Goal: Task Accomplishment & Management: Use online tool/utility

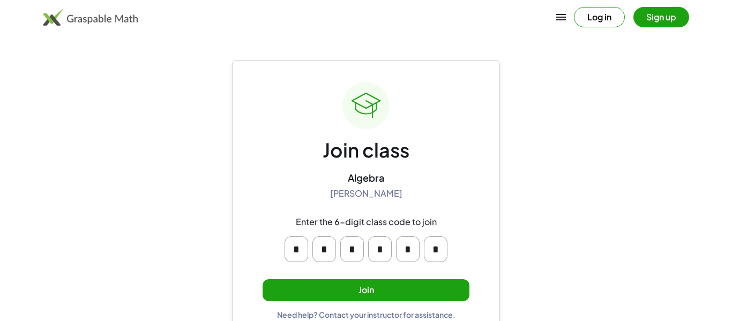
scroll to position [20, 0]
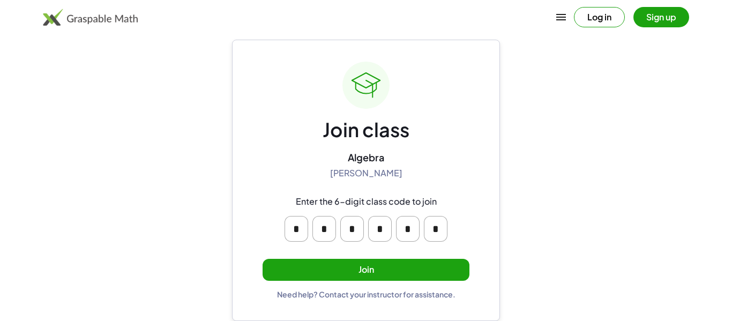
click at [358, 277] on button "Join" at bounding box center [366, 270] width 207 height 22
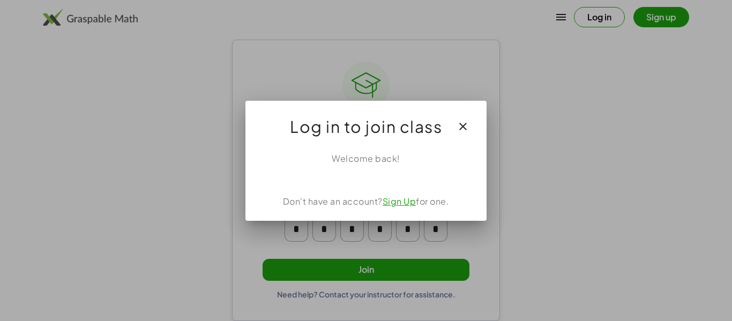
scroll to position [0, 0]
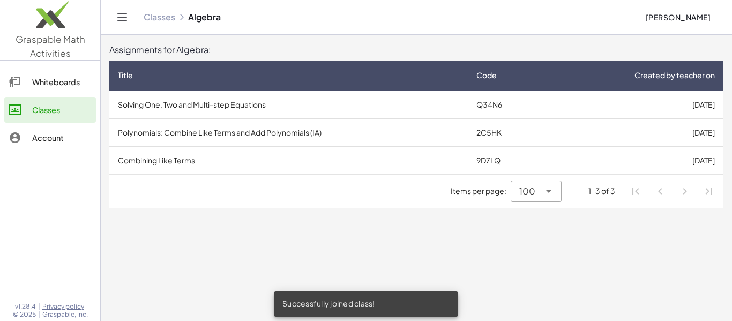
click at [459, 109] on td "Solving One, Two and Multi-step Equations" at bounding box center [288, 105] width 359 height 28
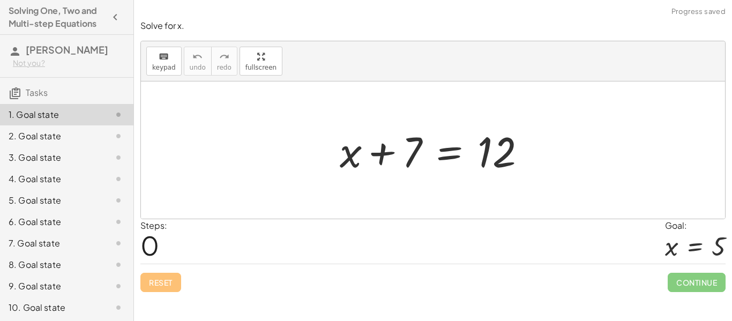
click at [386, 149] on div at bounding box center [437, 150] width 205 height 55
click at [451, 150] on div at bounding box center [437, 150] width 205 height 55
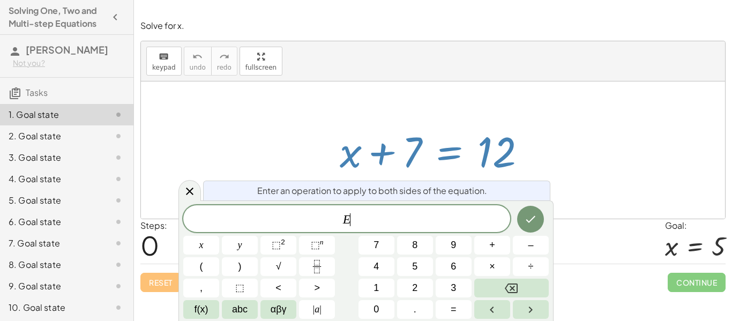
click at [529, 136] on div at bounding box center [437, 150] width 205 height 55
click at [184, 195] on icon at bounding box center [189, 191] width 13 height 13
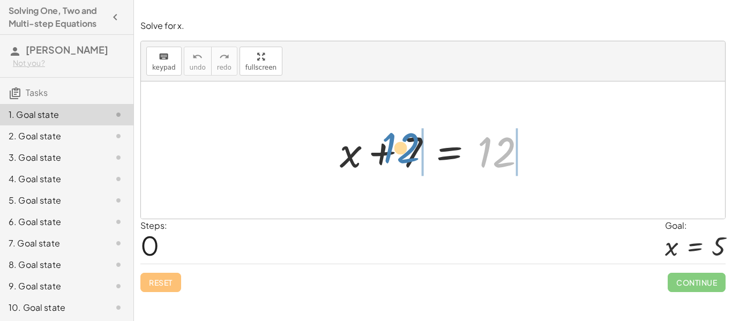
drag, startPoint x: 499, startPoint y: 143, endPoint x: 406, endPoint y: 138, distance: 92.9
click at [406, 138] on div at bounding box center [437, 150] width 205 height 55
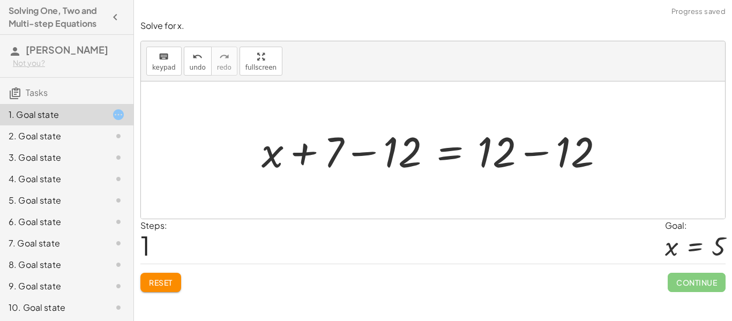
click at [371, 153] on div at bounding box center [437, 150] width 362 height 55
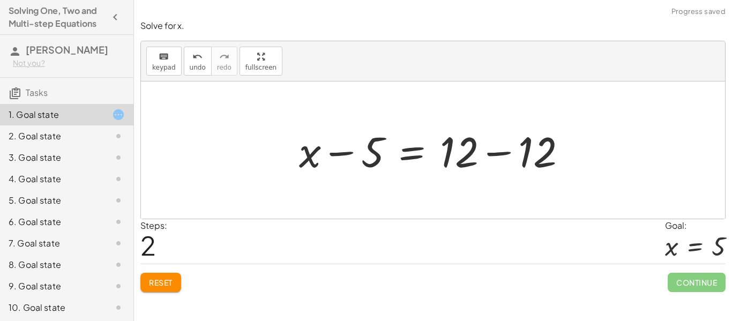
click at [495, 149] on div at bounding box center [437, 150] width 287 height 55
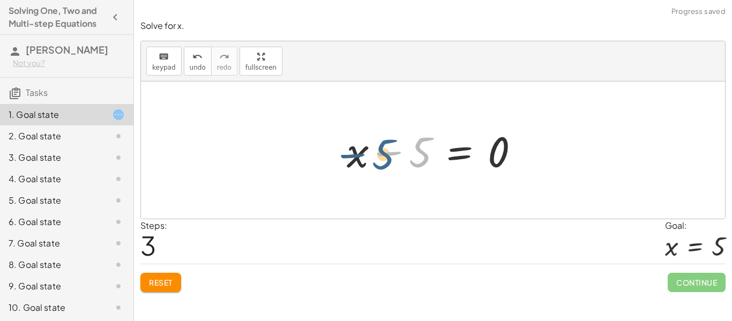
drag, startPoint x: 417, startPoint y: 150, endPoint x: 378, endPoint y: 152, distance: 39.2
click at [378, 152] on div at bounding box center [438, 150] width 192 height 55
click at [416, 149] on div at bounding box center [438, 150] width 192 height 55
click at [399, 154] on div at bounding box center [438, 150] width 192 height 55
drag, startPoint x: 419, startPoint y: 151, endPoint x: 343, endPoint y: 152, distance: 76.2
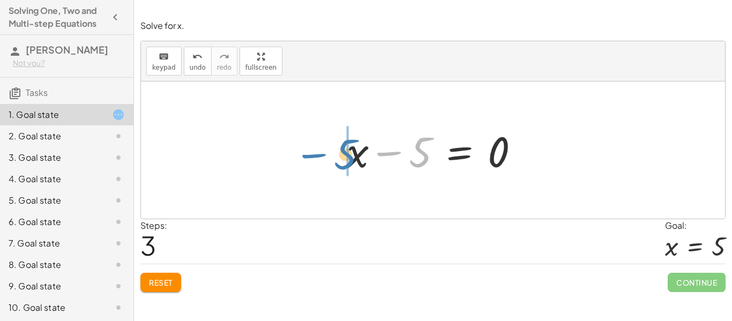
click at [343, 152] on div at bounding box center [438, 150] width 192 height 55
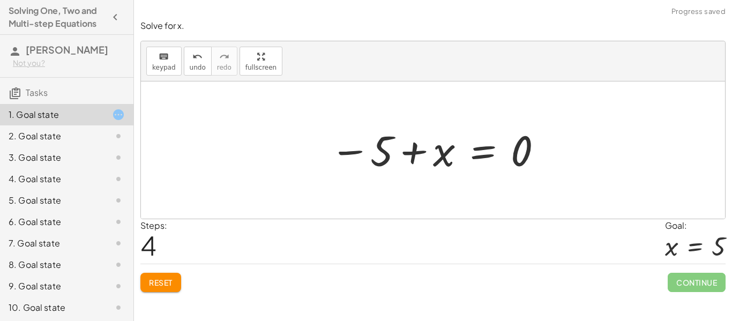
click at [414, 153] on div at bounding box center [437, 150] width 225 height 53
drag, startPoint x: 378, startPoint y: 154, endPoint x: 523, endPoint y: 162, distance: 145.5
click at [523, 162] on div at bounding box center [437, 150] width 225 height 53
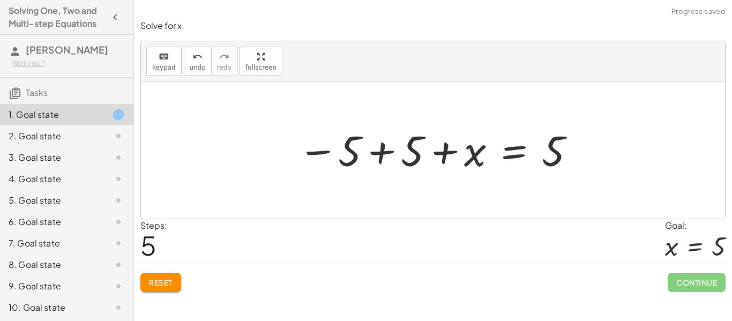
click at [379, 154] on div at bounding box center [437, 150] width 289 height 53
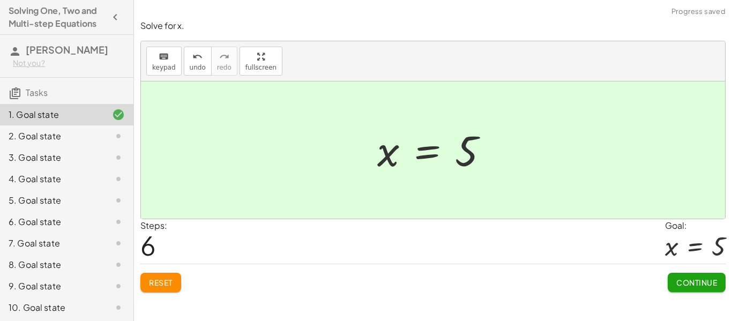
click at [702, 278] on span "Continue" at bounding box center [697, 283] width 41 height 10
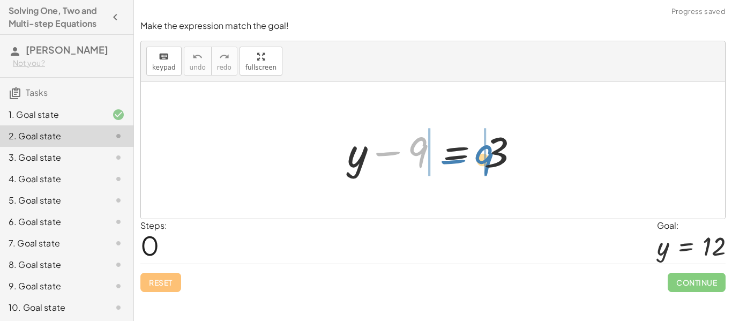
drag, startPoint x: 416, startPoint y: 151, endPoint x: 482, endPoint y: 158, distance: 65.7
click at [482, 158] on div at bounding box center [437, 150] width 191 height 55
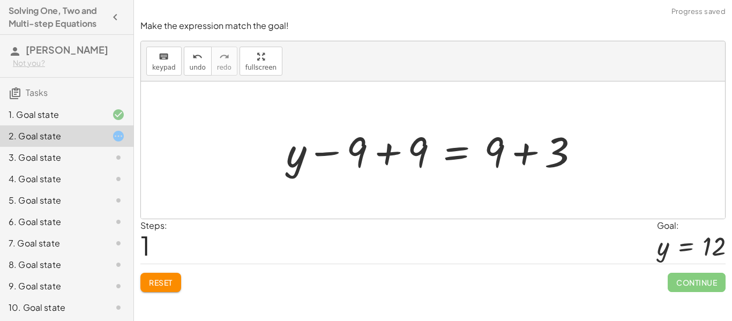
click at [524, 153] on div at bounding box center [437, 150] width 313 height 55
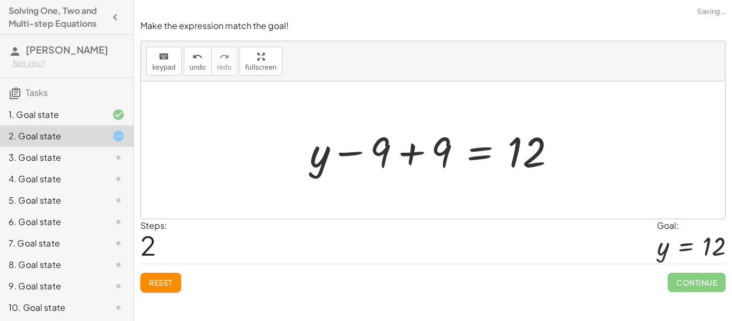
click at [413, 152] on div at bounding box center [437, 150] width 265 height 55
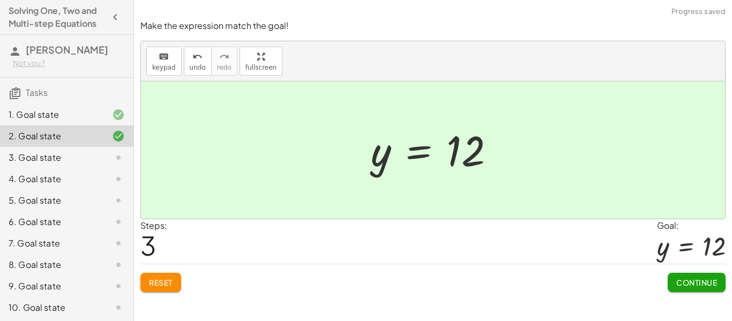
click at [701, 280] on span "Continue" at bounding box center [697, 283] width 41 height 10
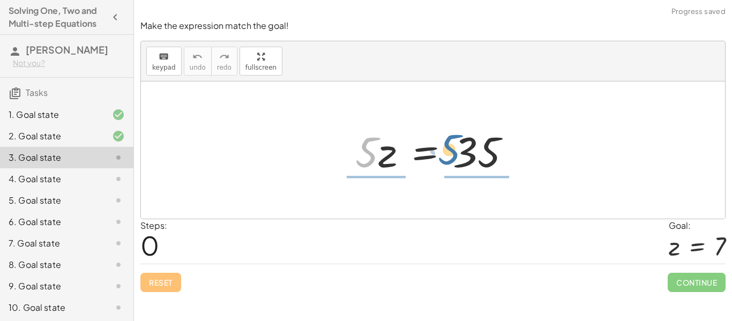
drag, startPoint x: 376, startPoint y: 160, endPoint x: 468, endPoint y: 154, distance: 91.9
click at [468, 154] on div at bounding box center [437, 150] width 175 height 55
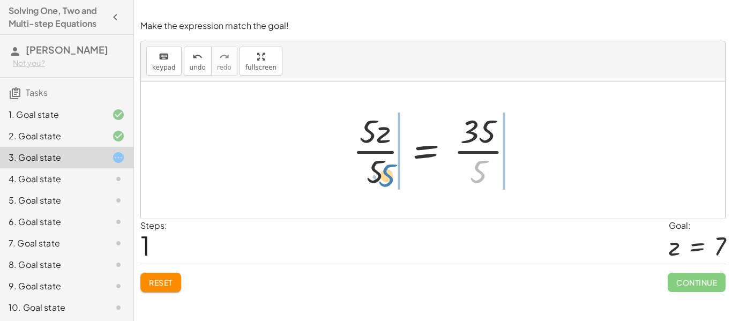
drag, startPoint x: 490, startPoint y: 167, endPoint x: 397, endPoint y: 171, distance: 93.4
click at [397, 171] on div at bounding box center [437, 150] width 180 height 83
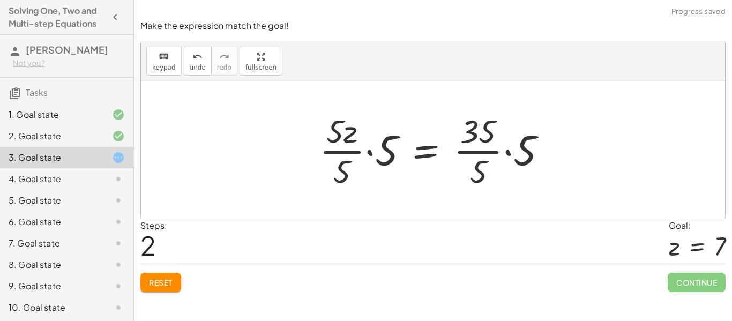
click at [390, 160] on div at bounding box center [437, 150] width 247 height 83
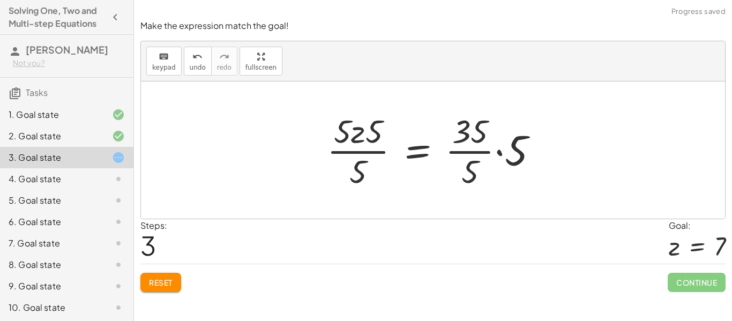
click at [493, 150] on div at bounding box center [437, 150] width 231 height 83
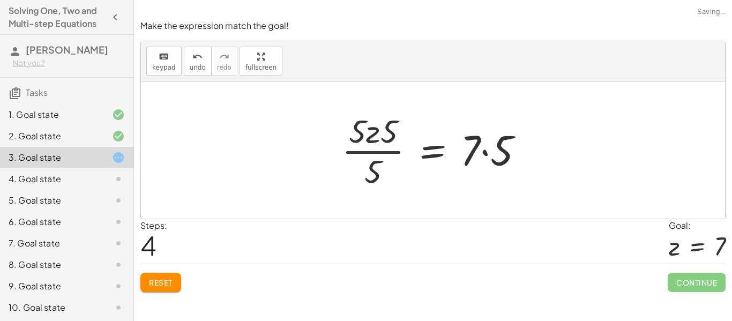
click at [516, 160] on div at bounding box center [437, 150] width 201 height 83
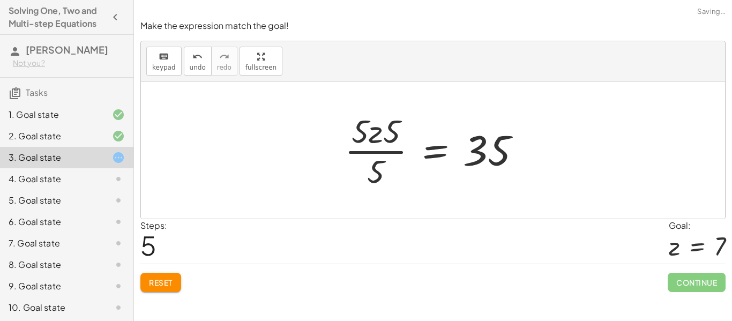
click at [501, 157] on div at bounding box center [436, 150] width 195 height 83
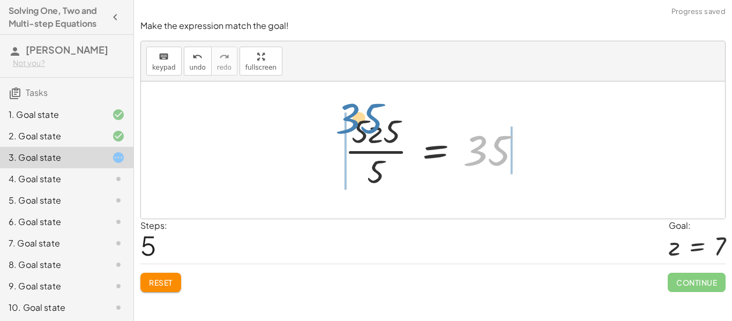
drag, startPoint x: 501, startPoint y: 157, endPoint x: 374, endPoint y: 128, distance: 129.8
click at [374, 128] on div at bounding box center [436, 150] width 195 height 83
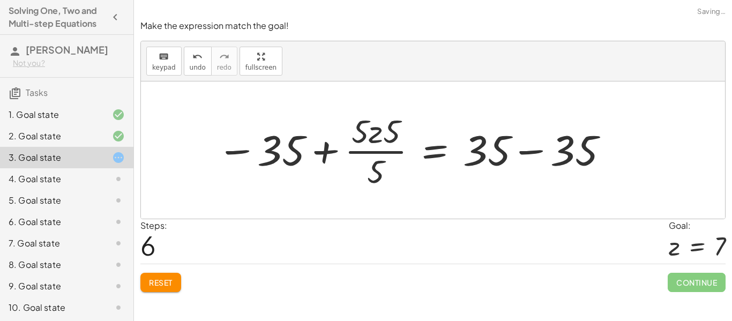
click at [327, 159] on div at bounding box center [413, 150] width 403 height 83
click at [323, 157] on div at bounding box center [413, 150] width 403 height 83
click at [164, 286] on span "Reset" at bounding box center [161, 283] width 24 height 10
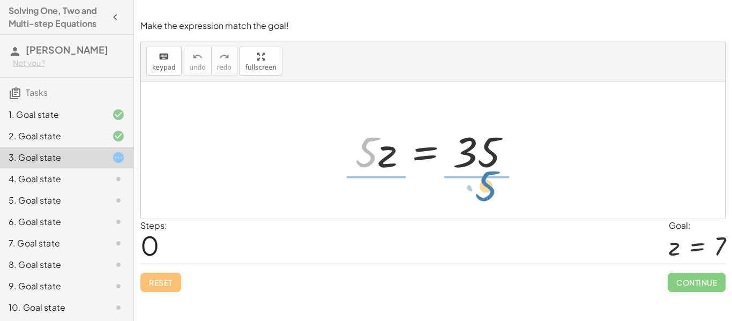
drag, startPoint x: 376, startPoint y: 162, endPoint x: 495, endPoint y: 196, distance: 123.7
click at [495, 196] on div "· 5 · 5 · z = 35" at bounding box center [433, 150] width 584 height 137
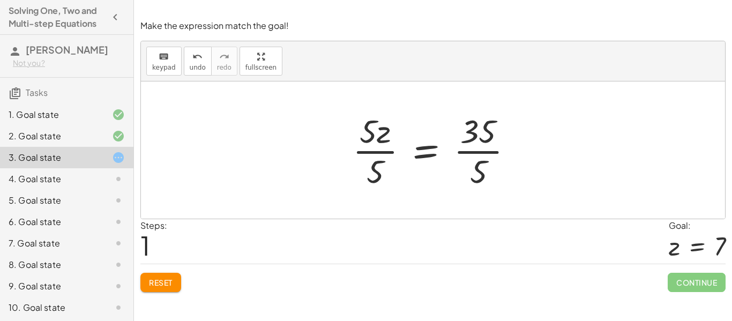
click at [469, 140] on div at bounding box center [437, 150] width 180 height 83
click at [478, 152] on div at bounding box center [437, 150] width 180 height 83
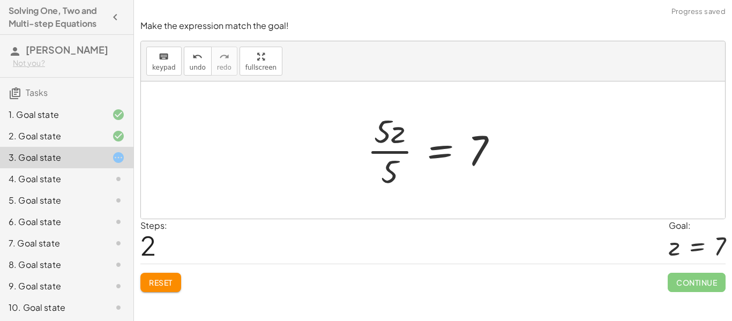
click at [402, 150] on div at bounding box center [437, 150] width 150 height 83
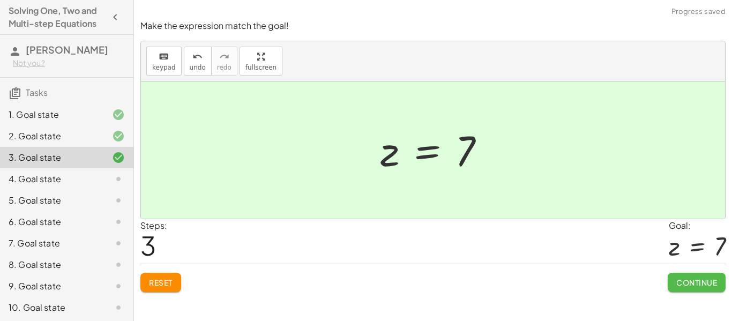
click at [705, 277] on button "Continue" at bounding box center [697, 282] width 58 height 19
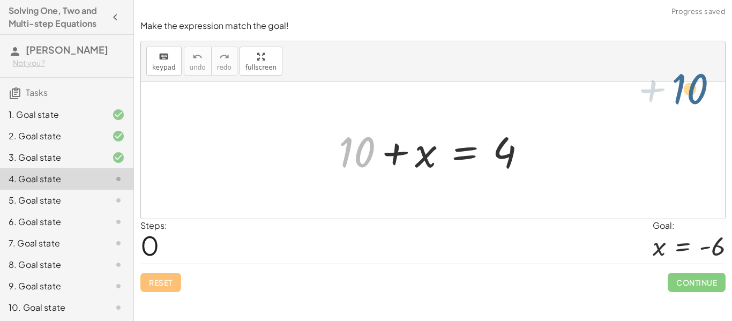
drag, startPoint x: 347, startPoint y: 142, endPoint x: 701, endPoint y: 71, distance: 360.4
click at [701, 71] on div "keyboard keypad undo undo redo redo fullscreen + 10 + 10 + x = 4 ×" at bounding box center [433, 129] width 584 height 177
click at [678, 87] on div at bounding box center [433, 150] width 584 height 137
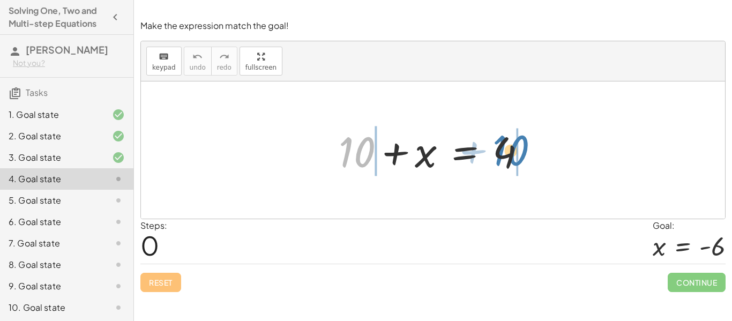
drag, startPoint x: 359, startPoint y: 143, endPoint x: 512, endPoint y: 142, distance: 152.8
click at [512, 142] on div at bounding box center [437, 150] width 207 height 55
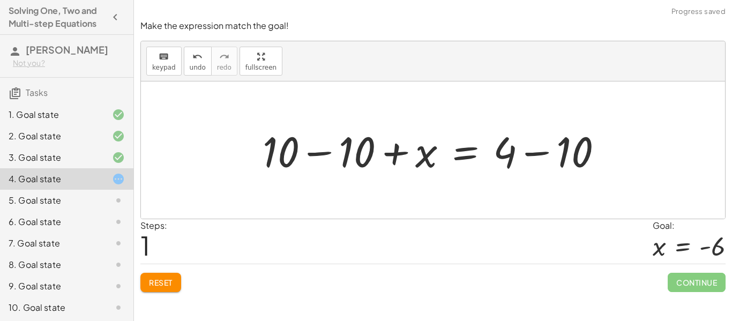
click at [321, 153] on div at bounding box center [437, 150] width 360 height 55
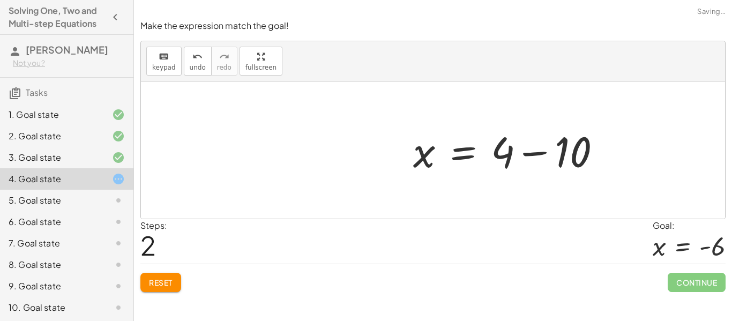
click at [541, 151] on div at bounding box center [511, 150] width 207 height 55
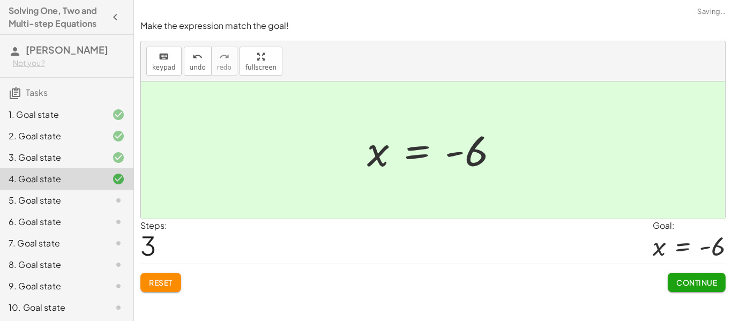
click at [707, 281] on span "Continue" at bounding box center [697, 283] width 41 height 10
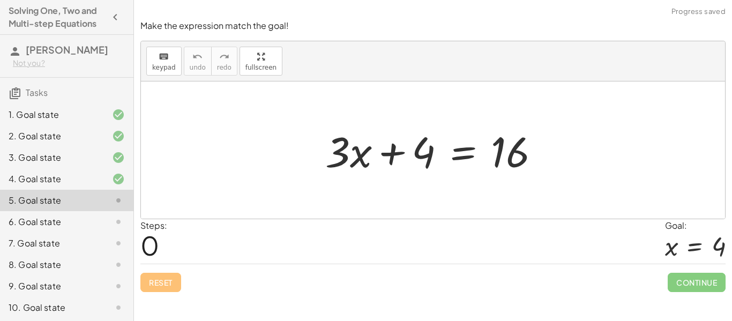
click at [358, 147] on div at bounding box center [437, 150] width 234 height 55
drag, startPoint x: 346, startPoint y: 150, endPoint x: 527, endPoint y: 139, distance: 181.0
click at [527, 139] on div at bounding box center [437, 150] width 234 height 55
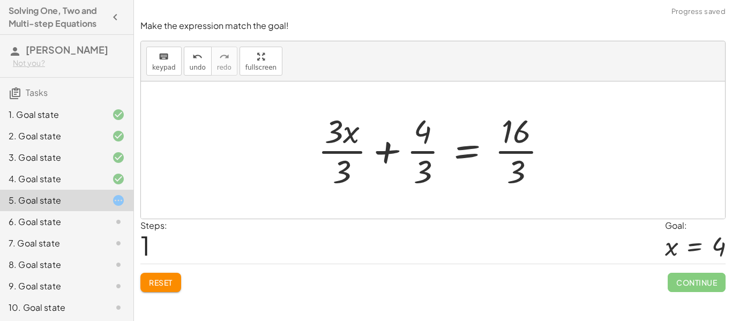
click at [517, 151] on div at bounding box center [437, 150] width 249 height 83
click at [517, 152] on div at bounding box center [437, 150] width 249 height 83
click at [354, 152] on div at bounding box center [437, 150] width 249 height 83
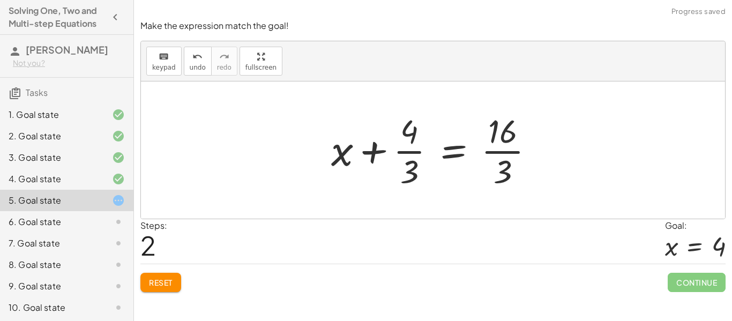
click at [419, 152] on div at bounding box center [437, 150] width 223 height 83
click at [507, 156] on div at bounding box center [437, 150] width 223 height 83
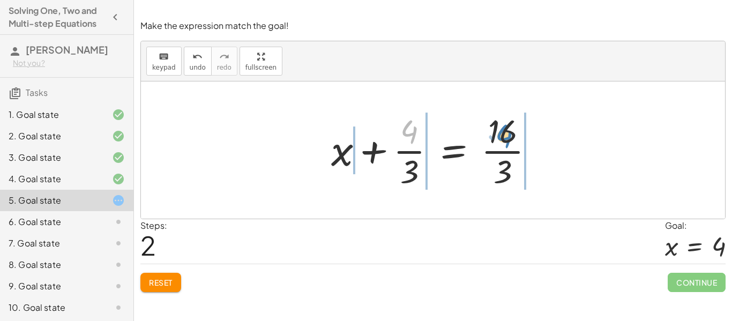
drag, startPoint x: 414, startPoint y: 133, endPoint x: 508, endPoint y: 139, distance: 93.5
click at [508, 139] on div at bounding box center [437, 150] width 223 height 83
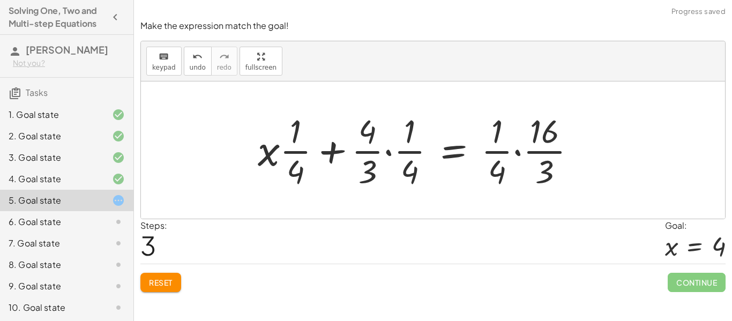
click at [519, 150] on div at bounding box center [422, 150] width 338 height 83
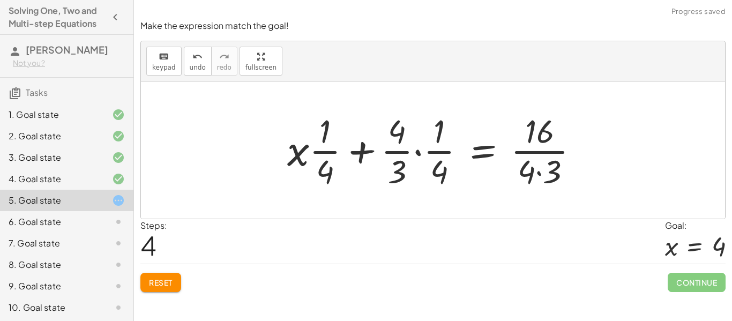
click at [541, 169] on div at bounding box center [437, 150] width 311 height 83
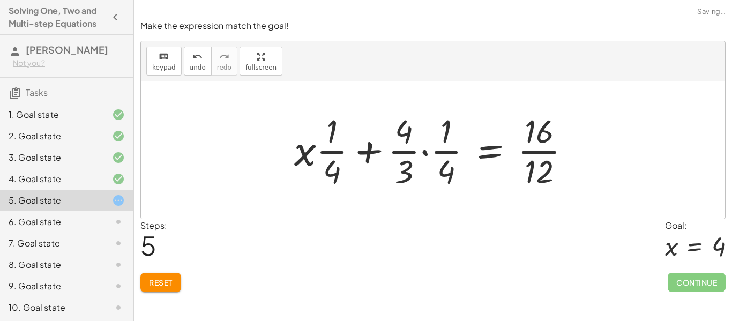
click at [427, 156] on div at bounding box center [437, 150] width 296 height 83
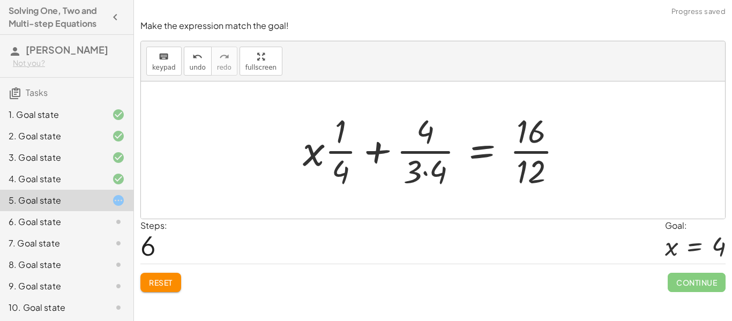
click at [427, 173] on div at bounding box center [437, 150] width 279 height 83
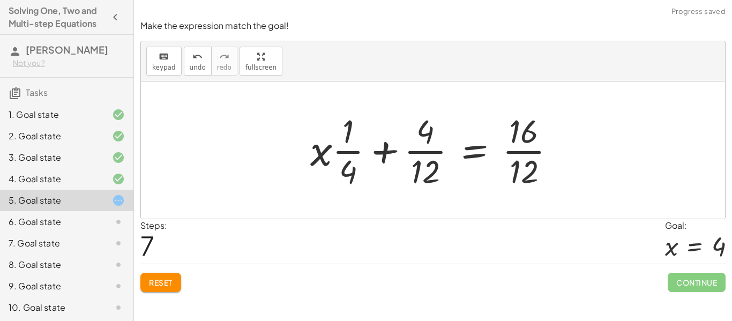
click at [0, 0] on div "Make the expression match the goal! keyboard keypad undo undo redo redo fullscr…" at bounding box center [0, 0] width 0 height 0
click at [165, 288] on button "Reset" at bounding box center [160, 282] width 41 height 19
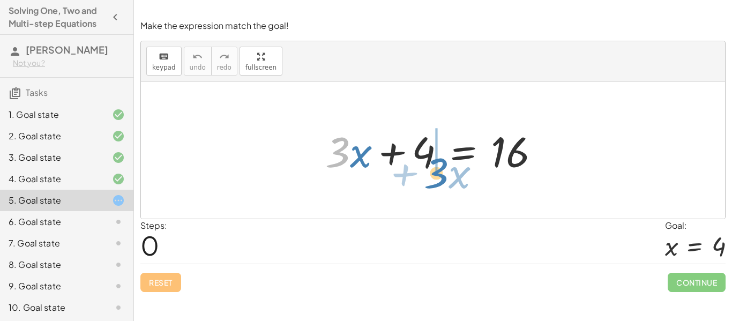
drag, startPoint x: 344, startPoint y: 156, endPoint x: 442, endPoint y: 177, distance: 100.9
click at [442, 177] on div at bounding box center [437, 150] width 234 height 55
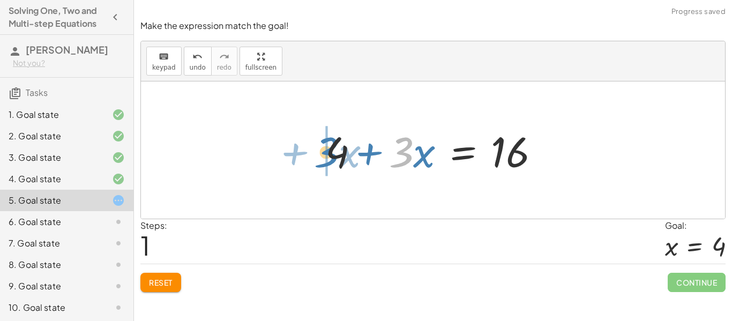
drag, startPoint x: 408, startPoint y: 160, endPoint x: 333, endPoint y: 161, distance: 74.5
click at [333, 161] on div at bounding box center [437, 150] width 234 height 55
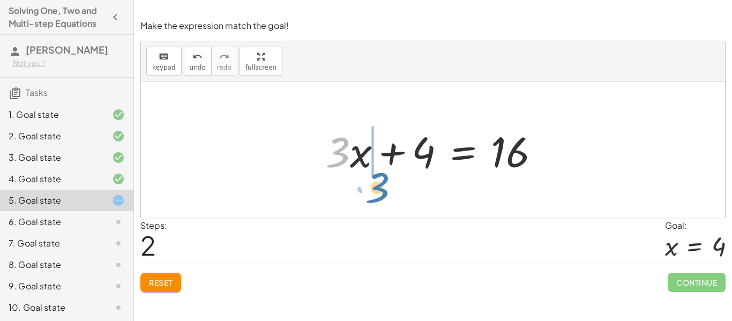
drag, startPoint x: 340, startPoint y: 147, endPoint x: 390, endPoint y: 189, distance: 65.5
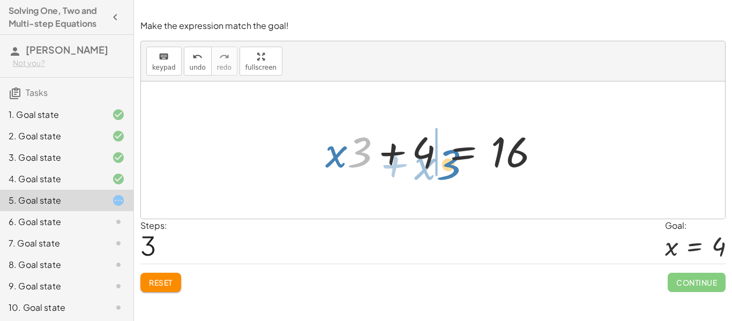
drag, startPoint x: 353, startPoint y: 161, endPoint x: 443, endPoint y: 173, distance: 90.3
click at [443, 173] on div at bounding box center [437, 150] width 234 height 55
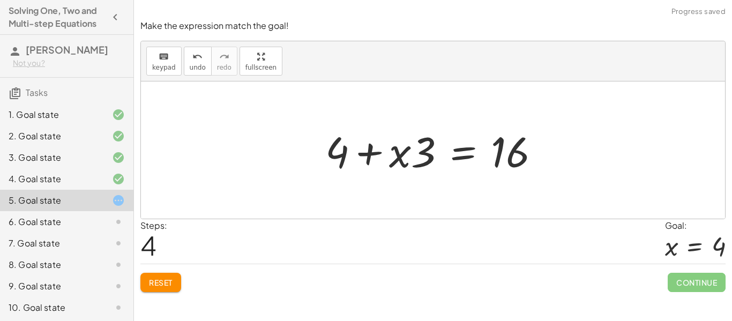
click at [406, 158] on div at bounding box center [437, 150] width 234 height 55
click at [362, 158] on div at bounding box center [437, 150] width 234 height 55
drag, startPoint x: 424, startPoint y: 154, endPoint x: 535, endPoint y: 174, distance: 112.2
click at [535, 174] on div at bounding box center [437, 150] width 234 height 55
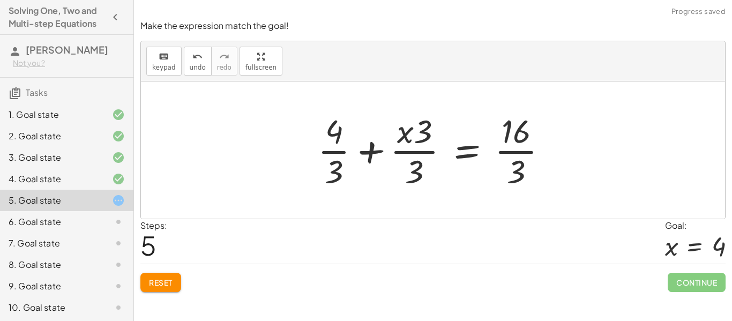
click at [418, 150] on div at bounding box center [437, 150] width 249 height 83
click at [419, 151] on div at bounding box center [437, 150] width 249 height 83
click at [328, 149] on div at bounding box center [437, 150] width 249 height 83
click at [329, 153] on div at bounding box center [437, 150] width 249 height 83
click at [506, 149] on div at bounding box center [437, 150] width 249 height 83
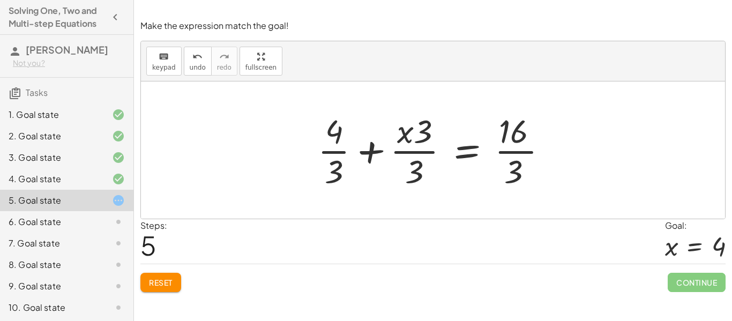
click at [507, 153] on div at bounding box center [437, 150] width 249 height 83
click at [521, 171] on div at bounding box center [437, 150] width 249 height 83
click at [518, 130] on div at bounding box center [437, 150] width 249 height 83
drag, startPoint x: 518, startPoint y: 130, endPoint x: 516, endPoint y: 176, distance: 46.7
click at [516, 176] on div at bounding box center [437, 150] width 249 height 83
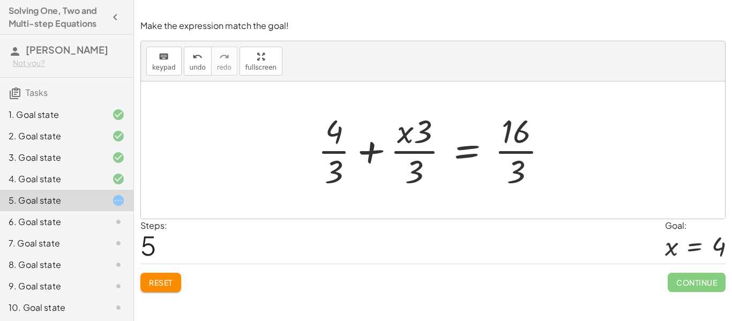
click at [152, 282] on span "Reset" at bounding box center [161, 283] width 24 height 10
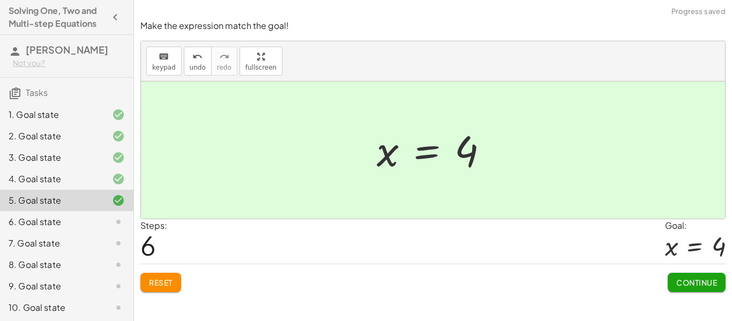
click at [712, 287] on button "Continue" at bounding box center [697, 282] width 58 height 19
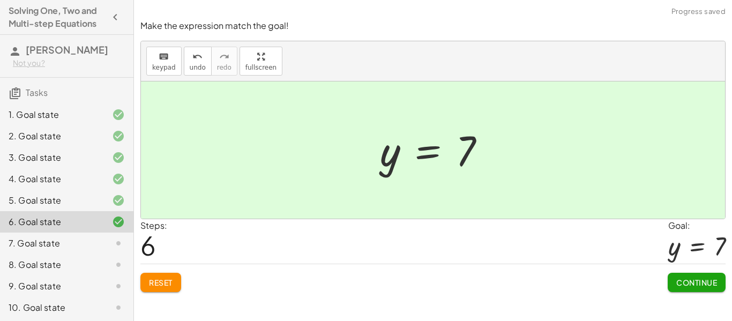
click at [716, 283] on span "Continue" at bounding box center [697, 283] width 41 height 10
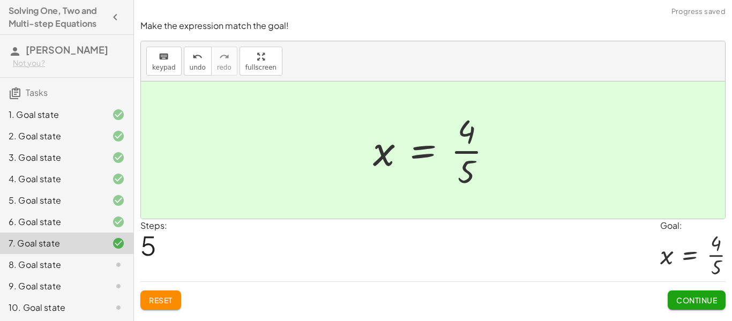
click at [712, 300] on span "Continue" at bounding box center [697, 300] width 41 height 10
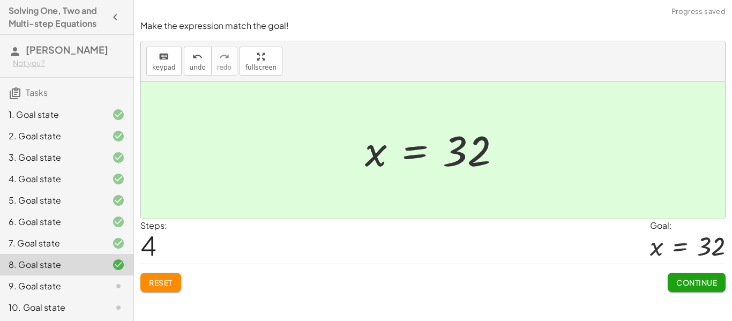
click at [704, 289] on button "Continue" at bounding box center [697, 282] width 58 height 19
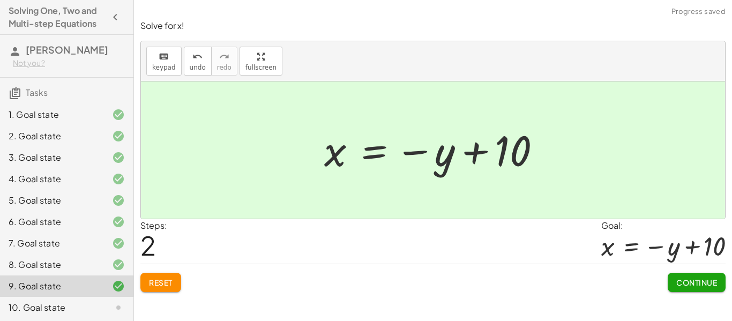
click at [701, 290] on button "Continue" at bounding box center [697, 282] width 58 height 19
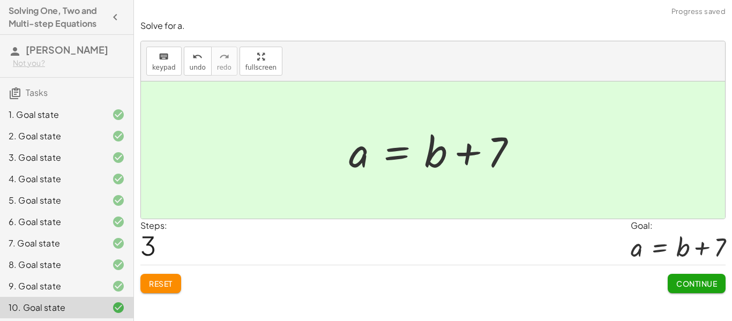
click at [714, 288] on span "Continue" at bounding box center [697, 284] width 41 height 10
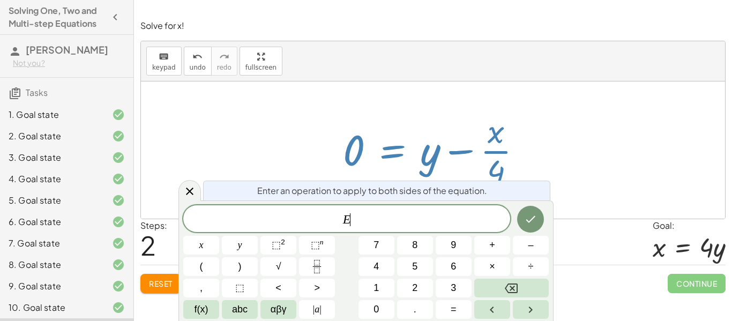
scroll to position [1, 0]
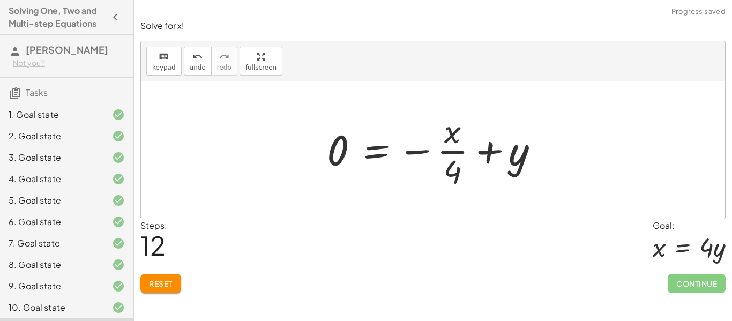
click at [171, 300] on div "Solve for x. keyboard keypad undo undo redo redo fullscreen + x + 7 = 12 + x + …" at bounding box center [433, 160] width 598 height 321
click at [179, 286] on button "Reset" at bounding box center [160, 283] width 41 height 19
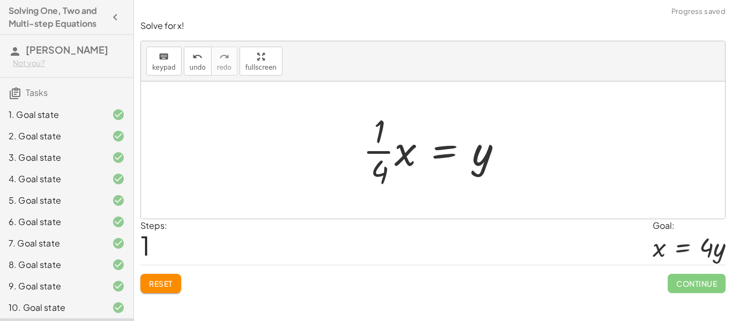
click at [156, 289] on button "Reset" at bounding box center [160, 283] width 41 height 19
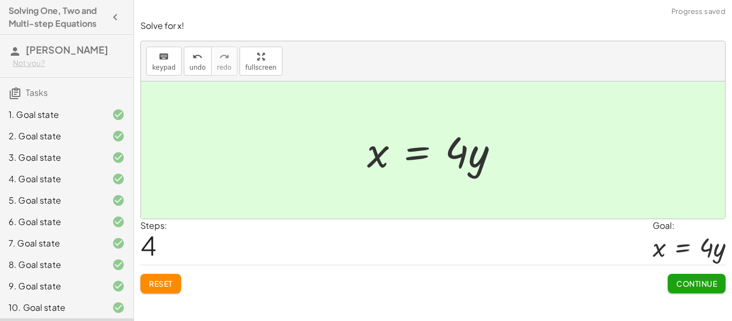
click at [710, 289] on button "Continue" at bounding box center [697, 283] width 58 height 19
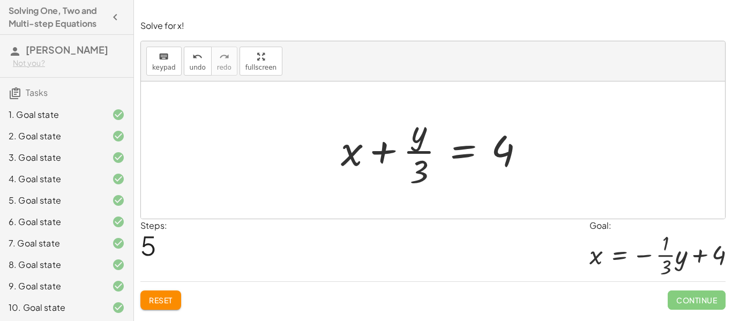
click at [167, 301] on span "Reset" at bounding box center [161, 300] width 24 height 10
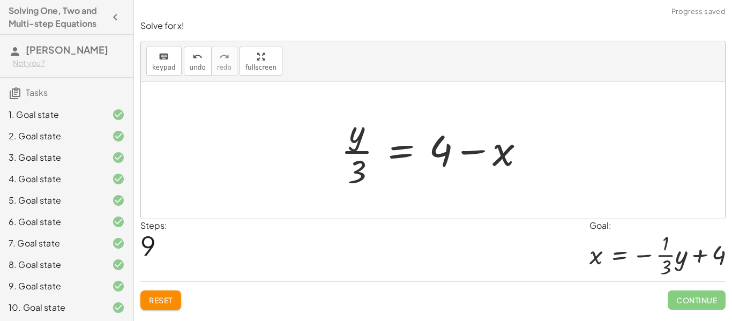
click at [158, 292] on button "Reset" at bounding box center [160, 300] width 41 height 19
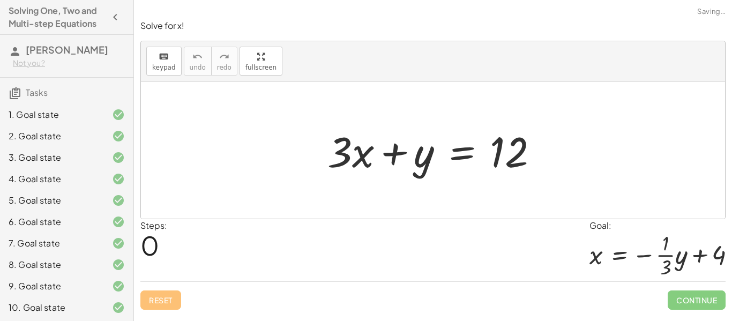
click at [0, 0] on div "Solve for x! keyboard keypad undo undo redo redo fullscreen + · 3 · x + y = 12 …" at bounding box center [0, 0] width 0 height 0
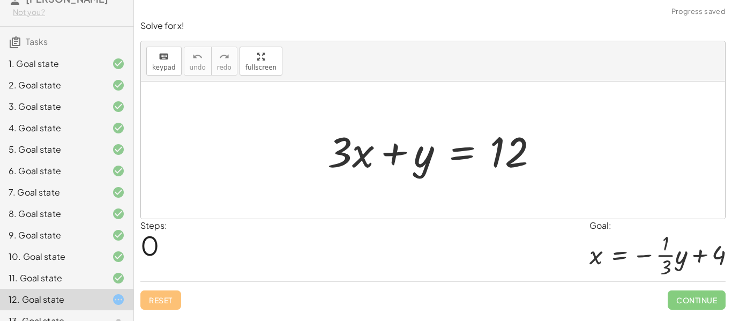
scroll to position [79, 0]
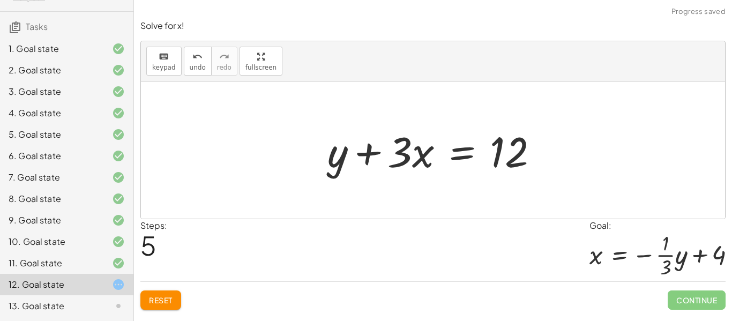
click at [176, 302] on button "Reset" at bounding box center [160, 300] width 41 height 19
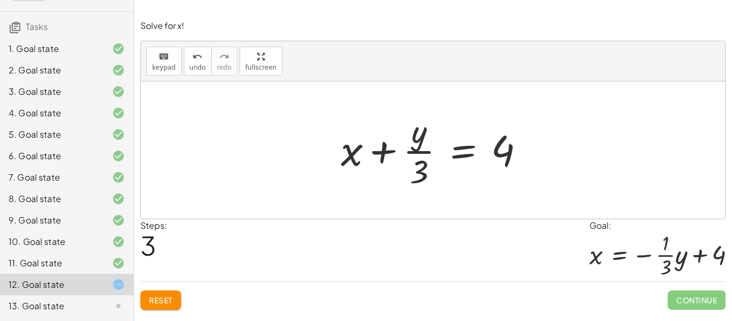
click at [147, 308] on button "Reset" at bounding box center [160, 300] width 41 height 19
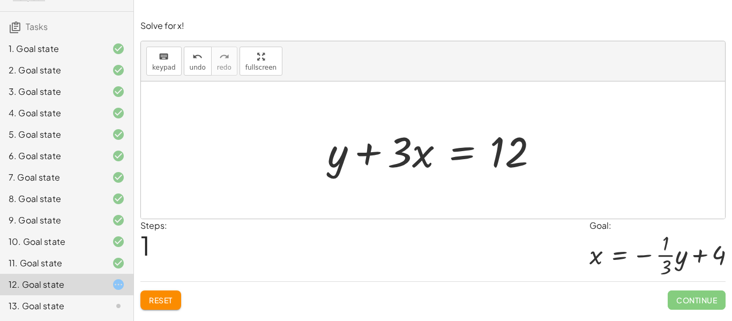
click at [175, 305] on button "Reset" at bounding box center [160, 300] width 41 height 19
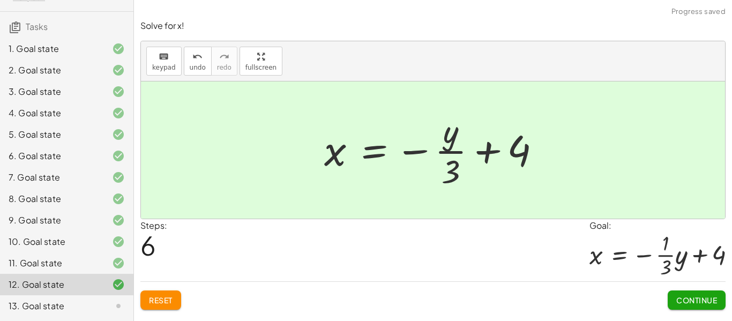
click at [712, 305] on span "Continue" at bounding box center [697, 300] width 41 height 10
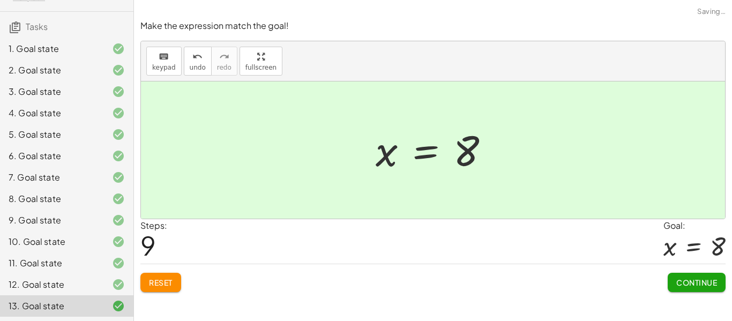
click at [699, 290] on button "Continue" at bounding box center [697, 282] width 58 height 19
